Goal: Task Accomplishment & Management: Manage account settings

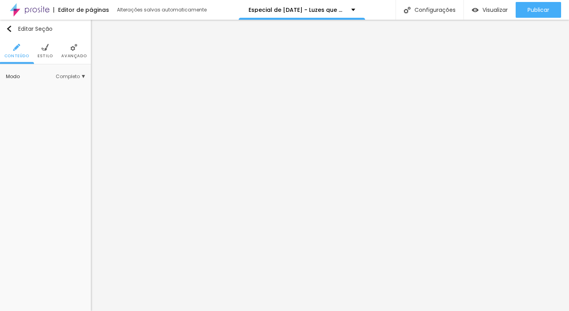
click at [53, 51] on ul "Conteúdo Estilo Avançado" at bounding box center [45, 51] width 91 height 26
click at [47, 53] on li "Estilo" at bounding box center [45, 51] width 15 height 26
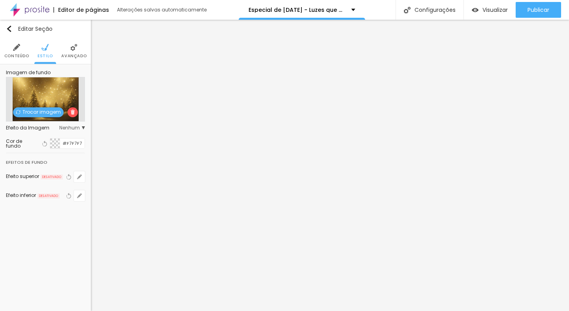
click at [58, 143] on div at bounding box center [55, 144] width 10 height 10
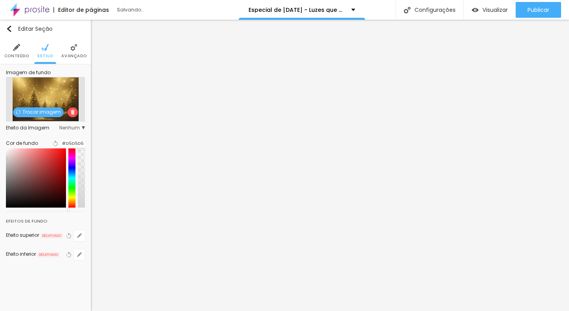
type input "#D3D3D3"
drag, startPoint x: 49, startPoint y: 190, endPoint x: 0, endPoint y: 164, distance: 55.5
click at [0, 164] on div "Imagem de fundo Trocar imagem Efeito da Imagem Nenhum Nenhum Parallax Cor de fu…" at bounding box center [45, 169] width 91 height 211
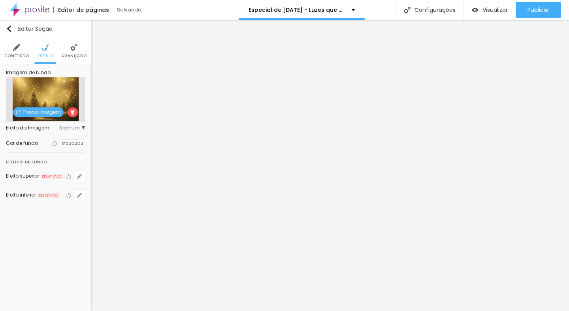
click at [71, 127] on span "Nenhum" at bounding box center [72, 128] width 26 height 5
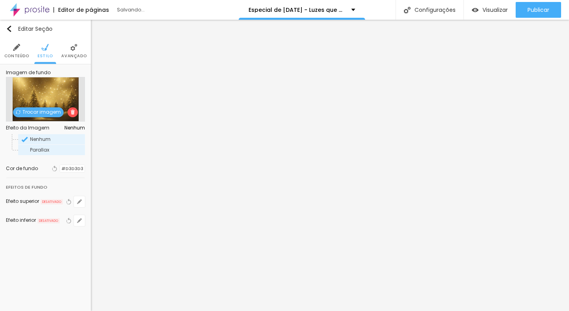
click at [51, 152] on span "Parallax" at bounding box center [57, 150] width 54 height 5
click at [66, 141] on span "Nenhum" at bounding box center [57, 139] width 54 height 5
